Goal: Information Seeking & Learning: Learn about a topic

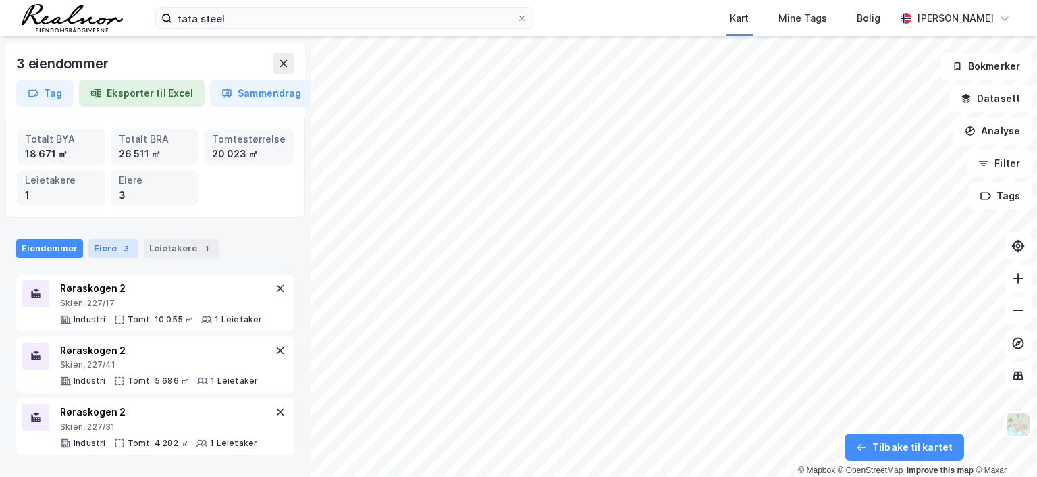
click at [111, 250] on div "Eiere 3" at bounding box center [113, 248] width 50 height 19
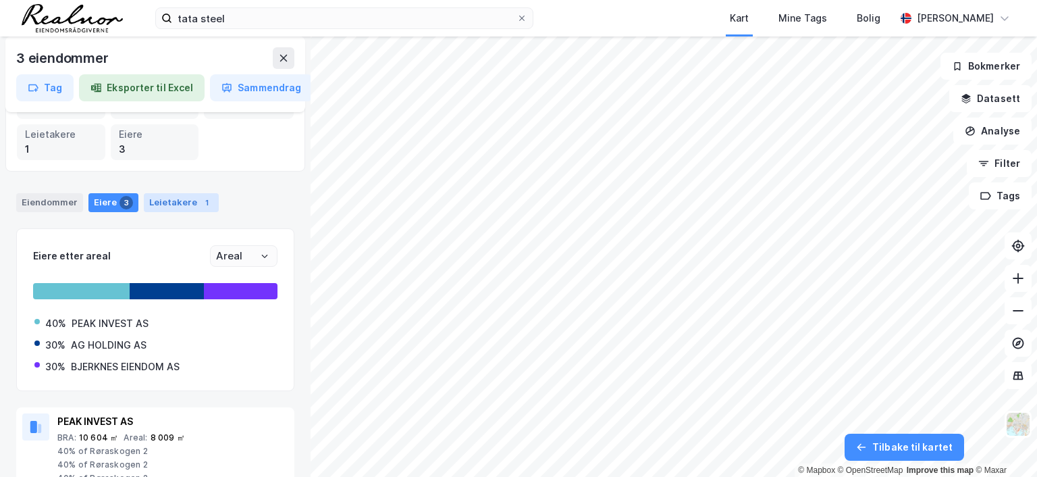
scroll to position [68, 0]
